Goal: Information Seeking & Learning: Learn about a topic

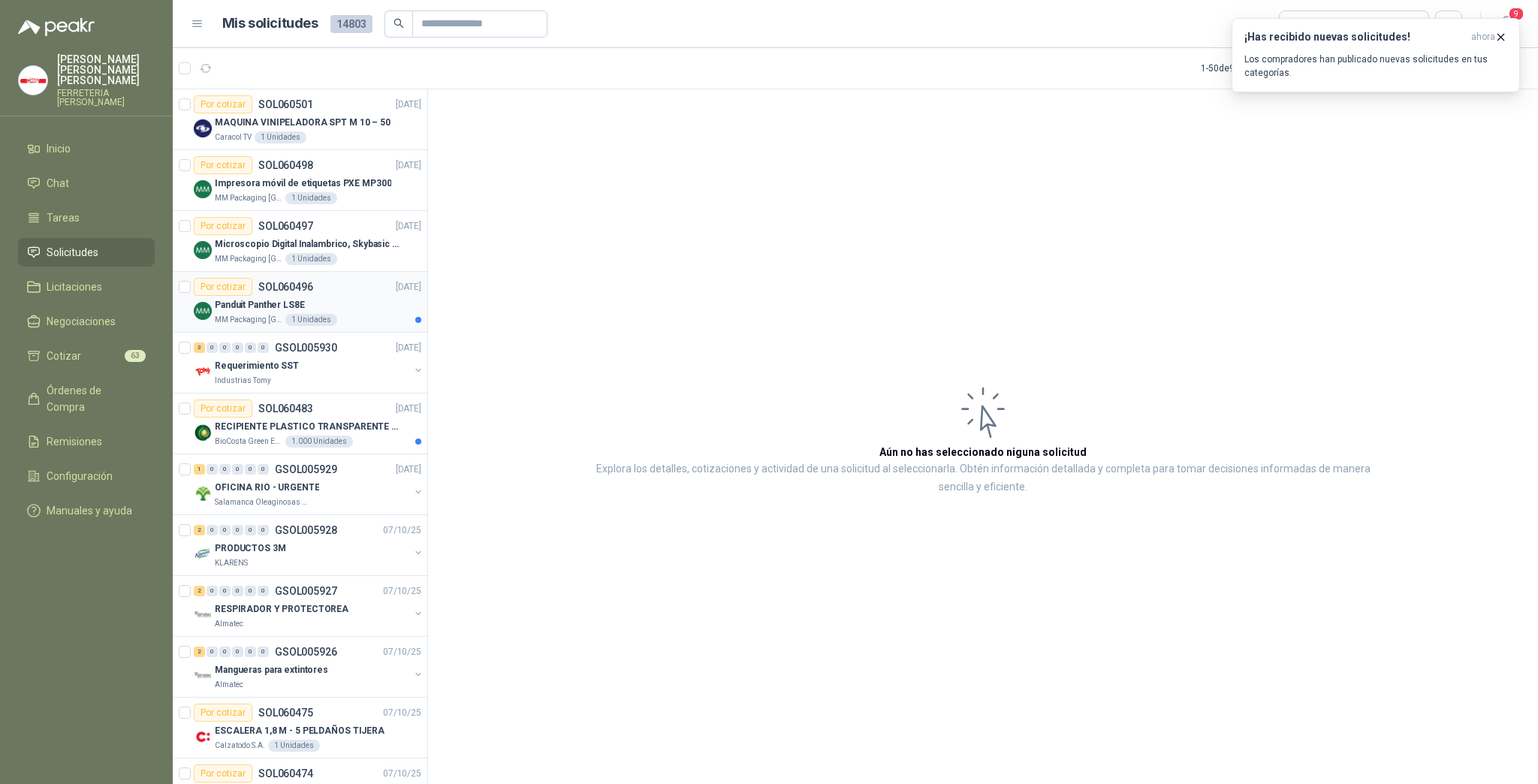
click at [324, 306] on div "Panduit Panther LS8E" at bounding box center [318, 305] width 206 height 18
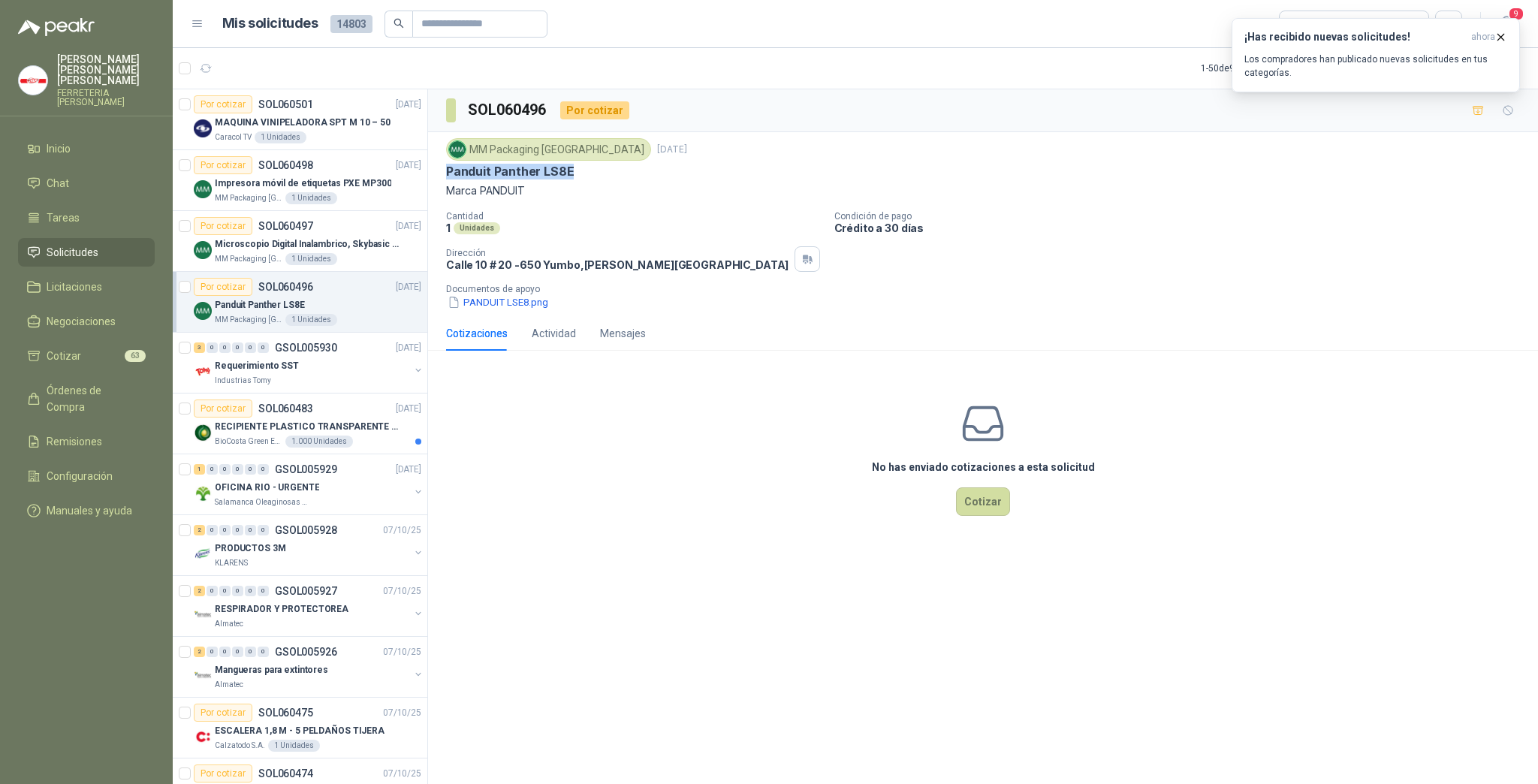
drag, startPoint x: 447, startPoint y: 169, endPoint x: 578, endPoint y: 196, distance: 133.8
click at [610, 169] on div "Panduit Panther LS8E" at bounding box center [983, 171] width 1074 height 16
click at [511, 304] on button "PANDUIT LSE8.png" at bounding box center [498, 302] width 104 height 16
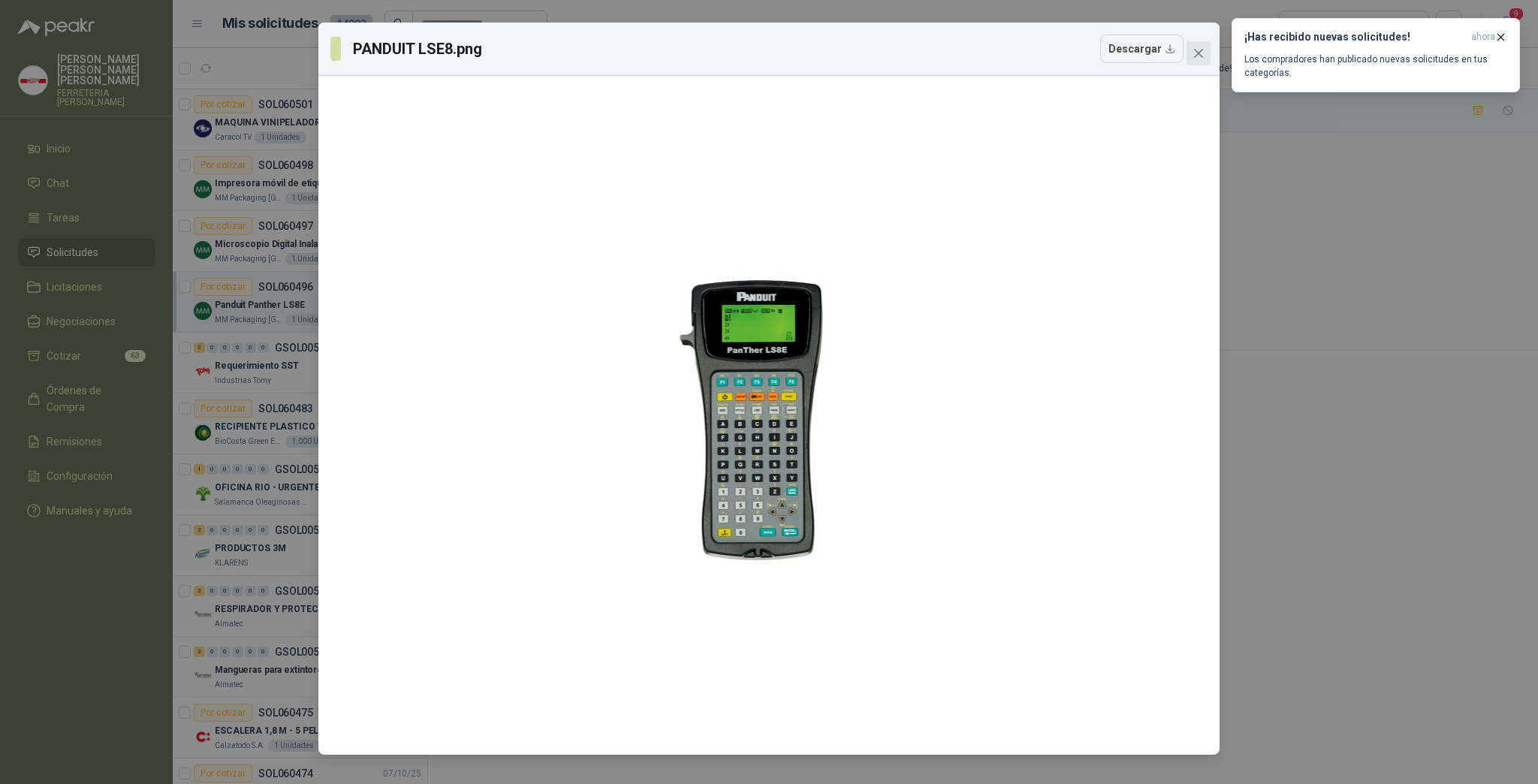
click at [1206, 57] on span "Close" at bounding box center [1199, 53] width 24 height 12
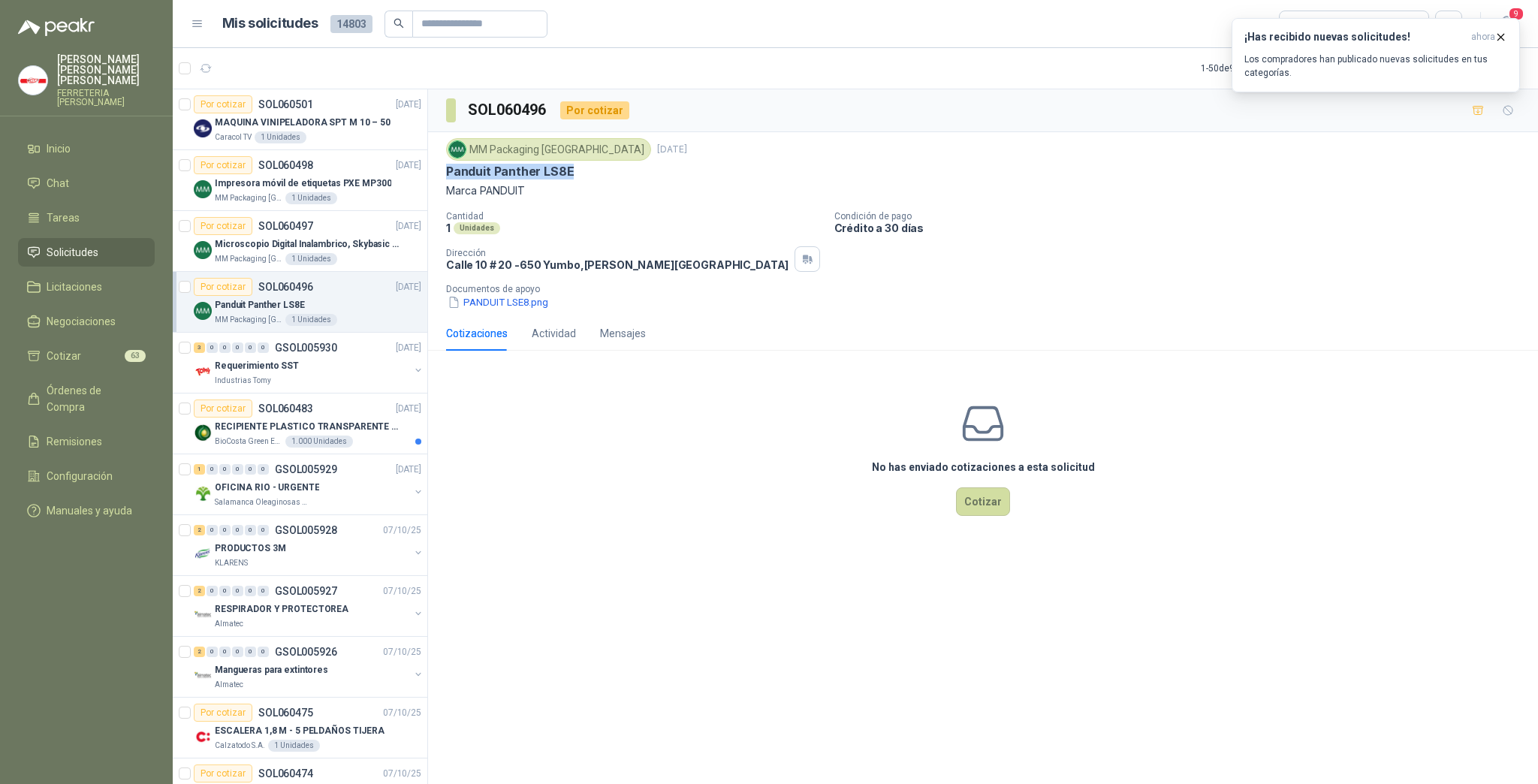
copy p "Panduit Panther LS8E"
